Goal: Obtain resource: Download file/media

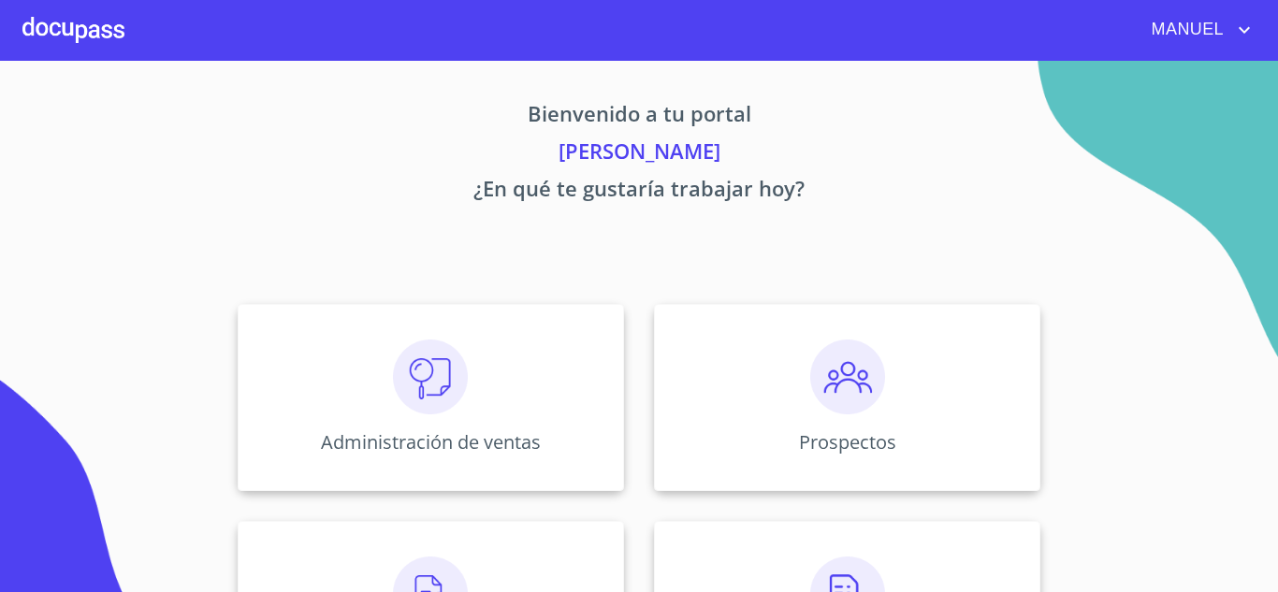
scroll to position [348, 0]
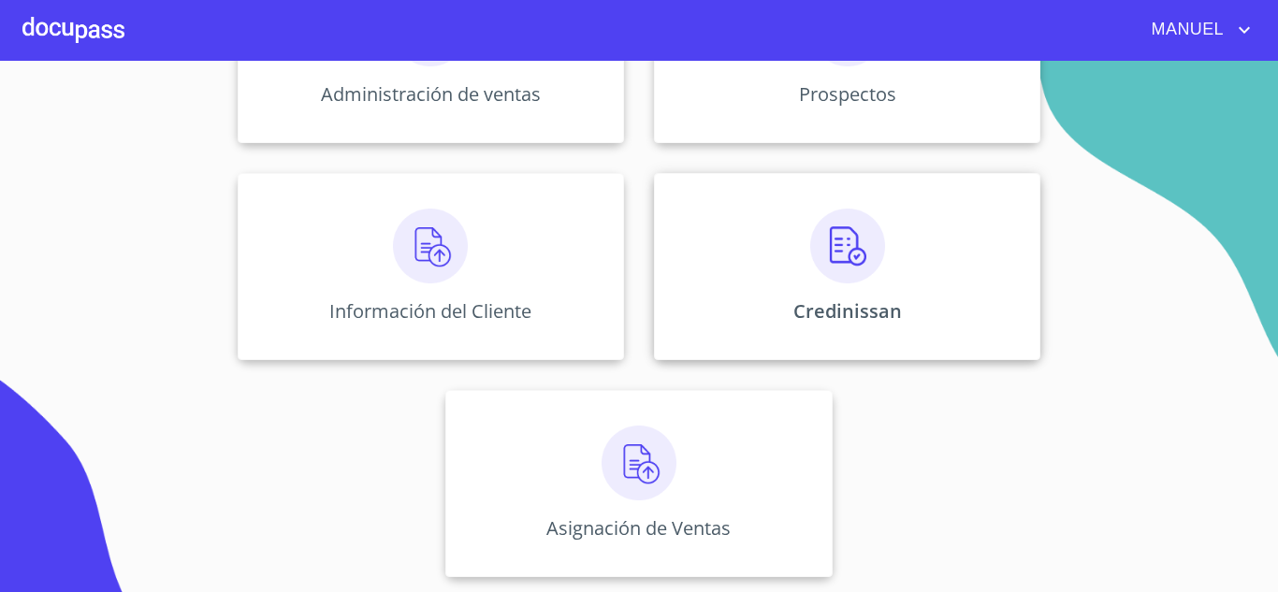
click at [829, 270] on img at bounding box center [847, 246] width 75 height 75
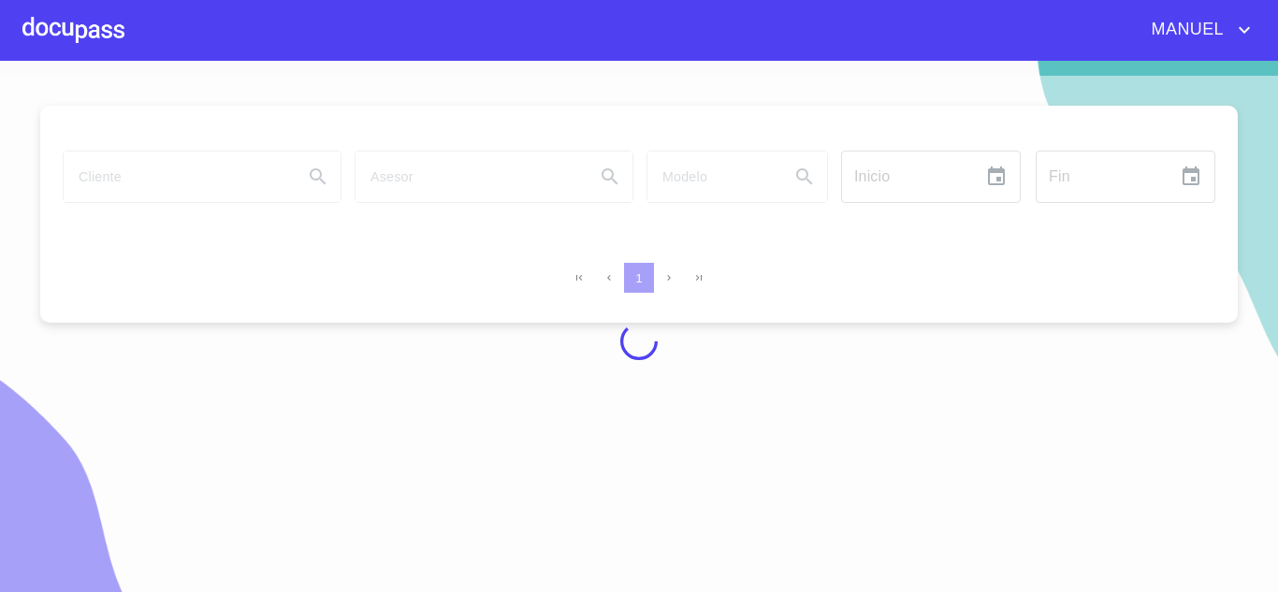
click at [155, 183] on div at bounding box center [639, 342] width 1278 height 532
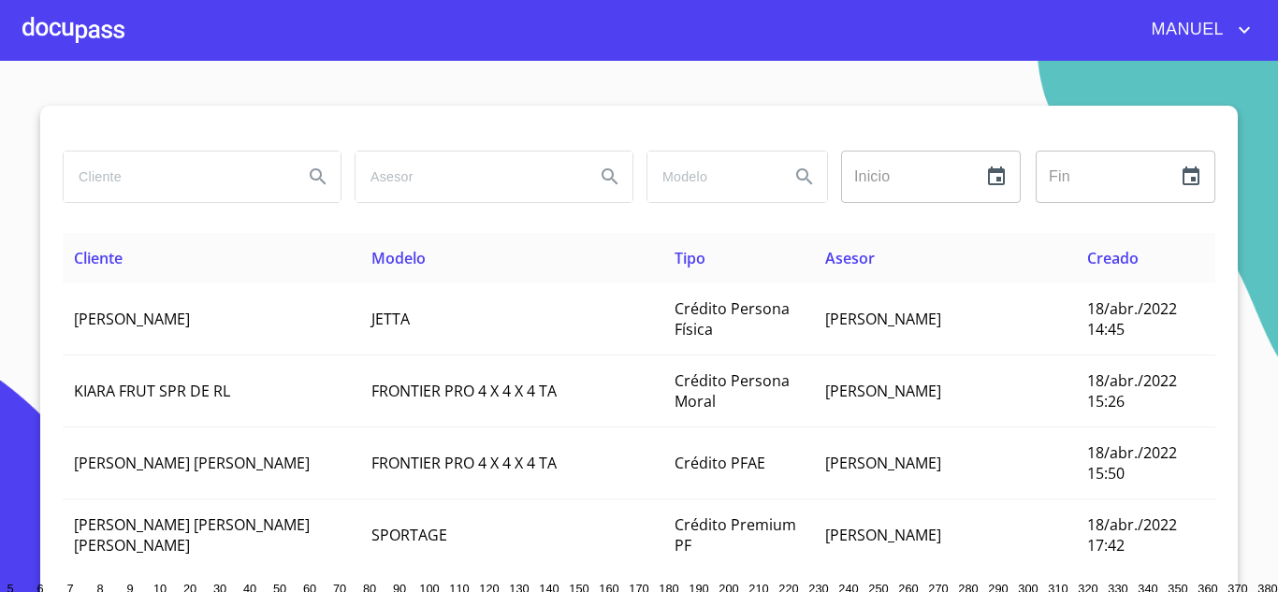
click at [155, 183] on input "search" at bounding box center [176, 177] width 225 height 51
type input "[PERSON_NAME]"
click at [302, 159] on button "Search" at bounding box center [318, 176] width 45 height 45
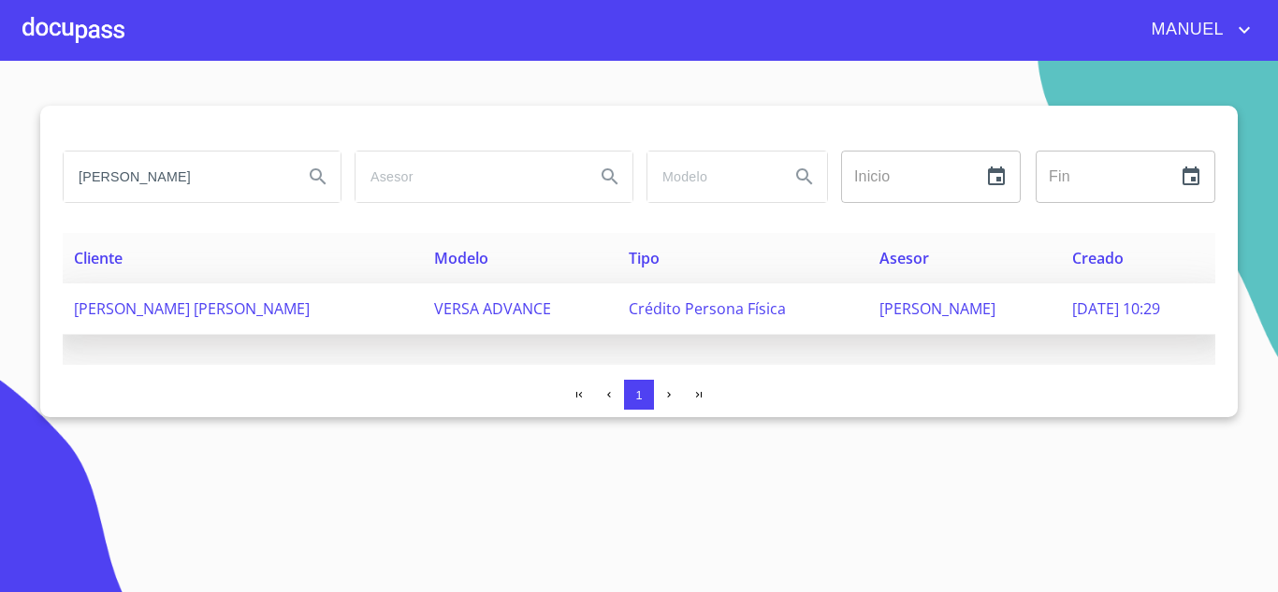
click at [219, 299] on span "[PERSON_NAME] [PERSON_NAME]" at bounding box center [192, 309] width 236 height 21
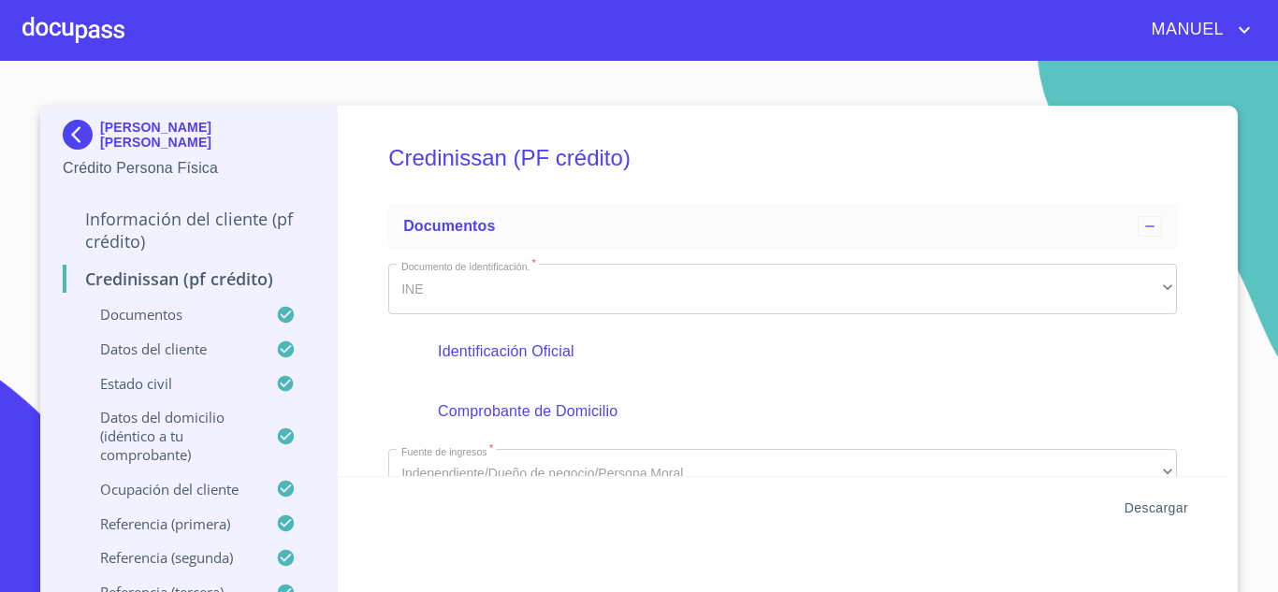
click at [1177, 509] on span "Descargar" at bounding box center [1157, 508] width 64 height 23
